Goal: Register for event/course

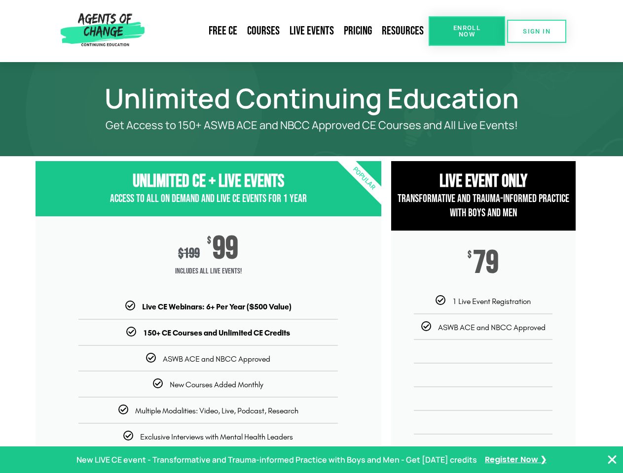
click at [311, 237] on div "$ 199 $ 99 Includes ALL Live Events!" at bounding box center [209, 258] width 346 height 85
click at [403, 31] on link "Resources" at bounding box center [403, 31] width 52 height 23
click at [467, 31] on span "Enroll Now" at bounding box center [466, 31] width 45 height 13
click at [537, 31] on span "SIGN IN" at bounding box center [537, 31] width 28 height 6
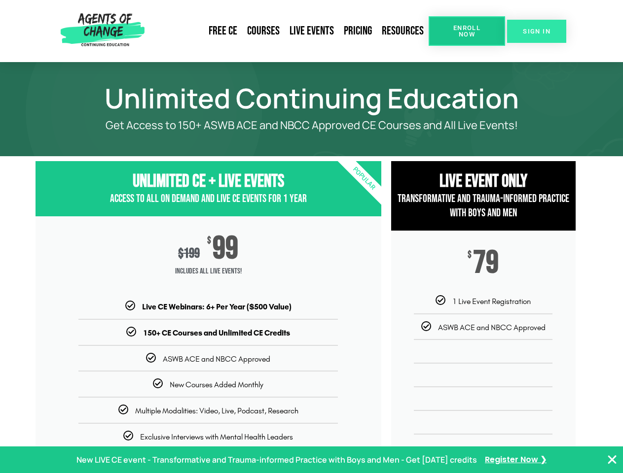
click at [537, 31] on span "SIGN IN" at bounding box center [537, 31] width 28 height 6
click at [311, 460] on p "New LIVE CE event - Transformative and Trauma-informed Practice with Boys and M…" at bounding box center [276, 460] width 400 height 14
click at [612, 460] on icon "Close Banner" at bounding box center [612, 460] width 12 height 12
